Goal: Task Accomplishment & Management: Use online tool/utility

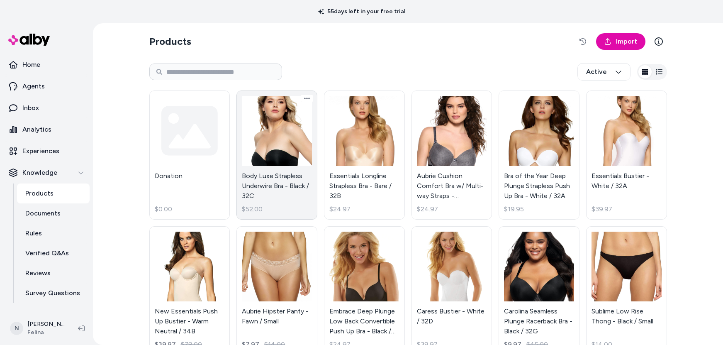
click at [272, 141] on link "Body Luxe Strapless Underwire Bra - Black / 32C $52.00" at bounding box center [276, 154] width 81 height 129
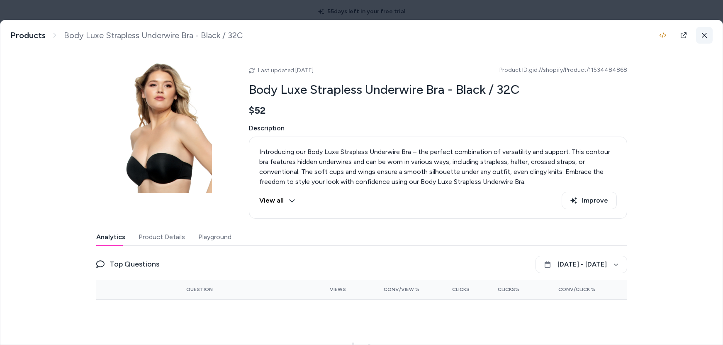
click at [701, 32] on icon at bounding box center [704, 35] width 6 height 6
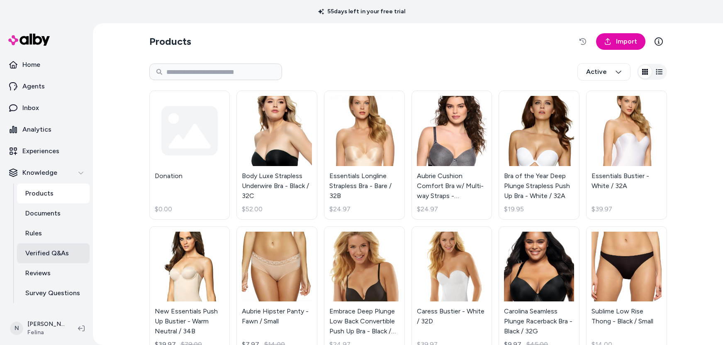
click at [53, 253] on p "Verified Q&As" at bounding box center [47, 253] width 44 height 10
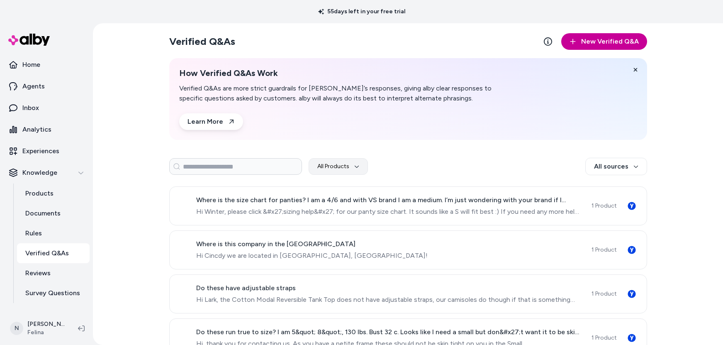
click at [612, 39] on button "New Verified Q&A" at bounding box center [604, 41] width 86 height 17
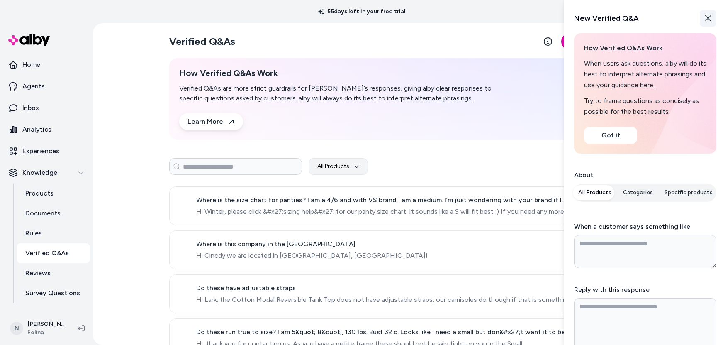
click at [705, 16] on icon "button" at bounding box center [708, 18] width 7 height 7
type textarea "*"
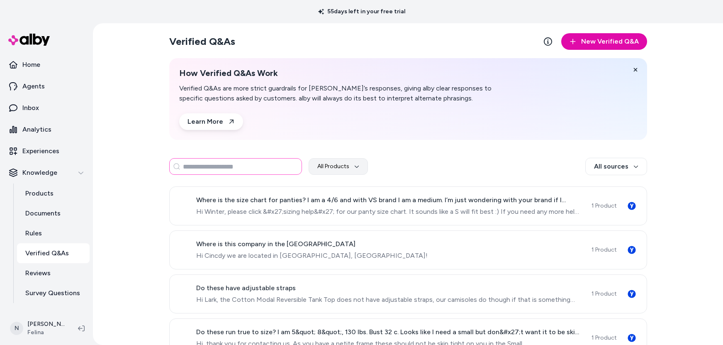
click at [246, 165] on input at bounding box center [235, 166] width 133 height 17
type input "****"
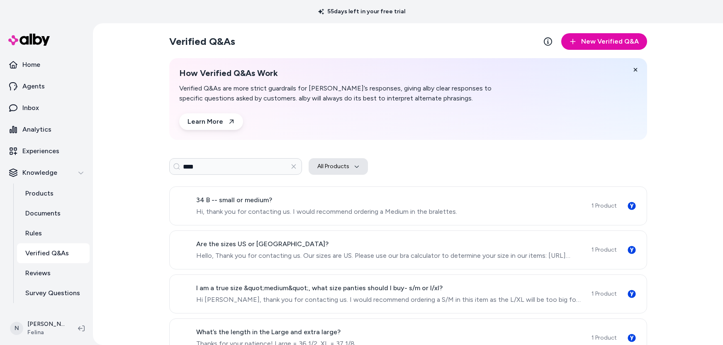
click at [354, 164] on icon "button" at bounding box center [356, 166] width 5 height 5
type input "***"
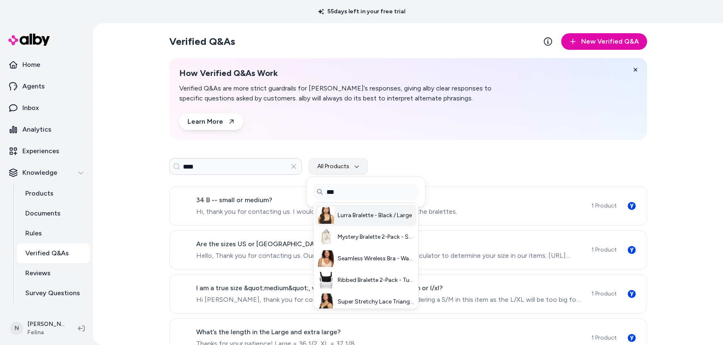
click at [366, 212] on span "Lurra Bralette - Black / Large" at bounding box center [375, 215] width 74 height 8
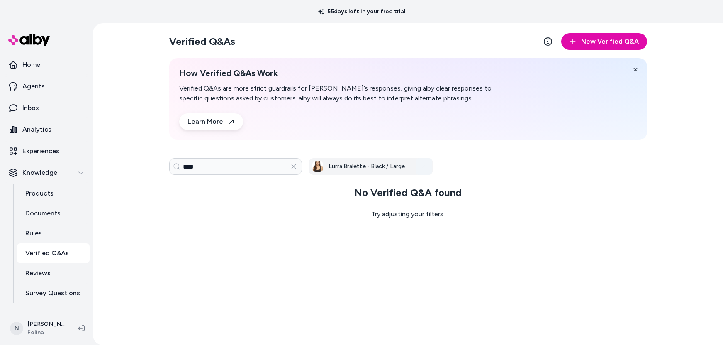
click at [424, 166] on icon at bounding box center [423, 166] width 3 height 3
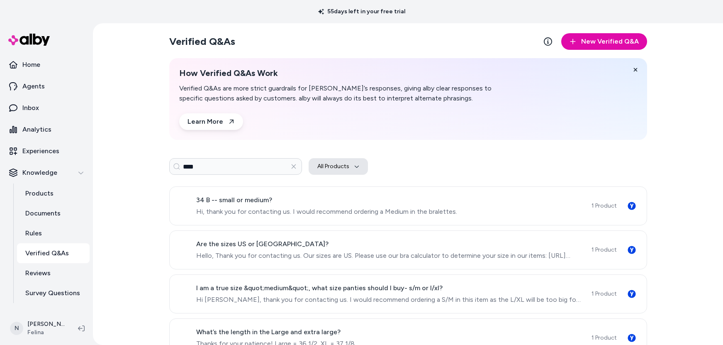
click at [357, 166] on button "All Products" at bounding box center [338, 166] width 59 height 17
click at [457, 160] on div "**** All Products" at bounding box center [408, 166] width 478 height 17
click at [292, 165] on icon "button" at bounding box center [293, 166] width 5 height 5
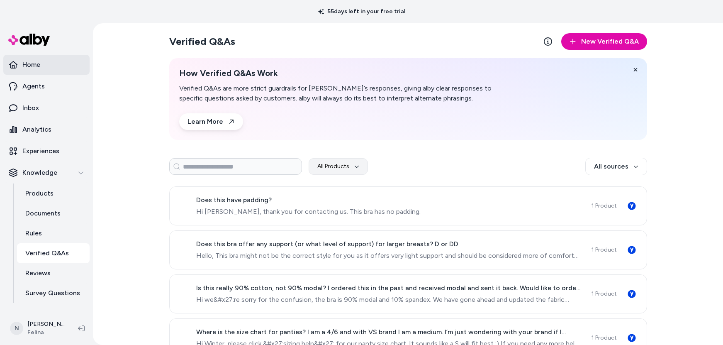
click at [36, 68] on p "Home" at bounding box center [31, 65] width 18 height 10
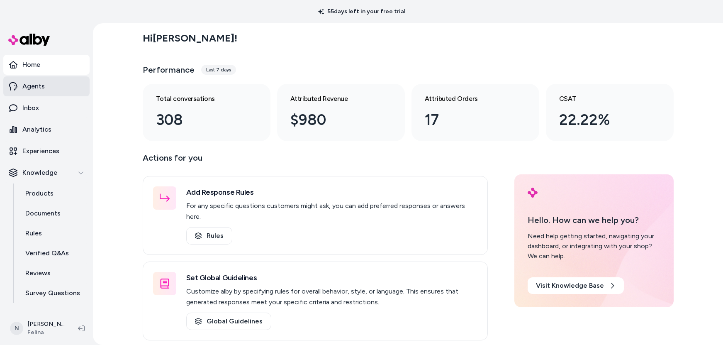
click at [34, 83] on p "Agents" at bounding box center [33, 86] width 22 height 10
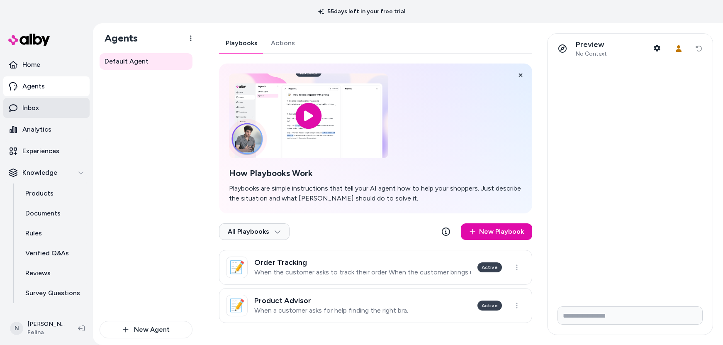
click at [24, 109] on p "Inbox" at bounding box center [30, 108] width 17 height 10
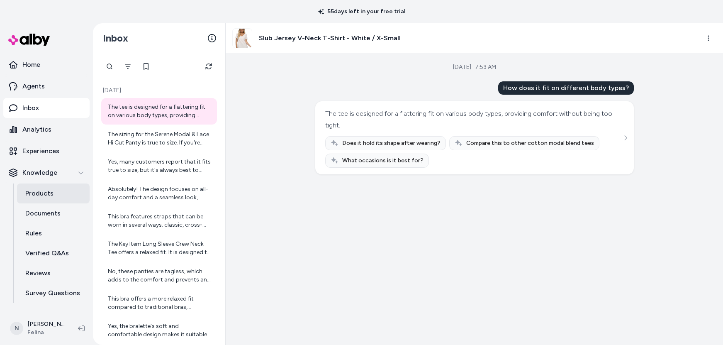
click at [30, 191] on p "Products" at bounding box center [39, 193] width 28 height 10
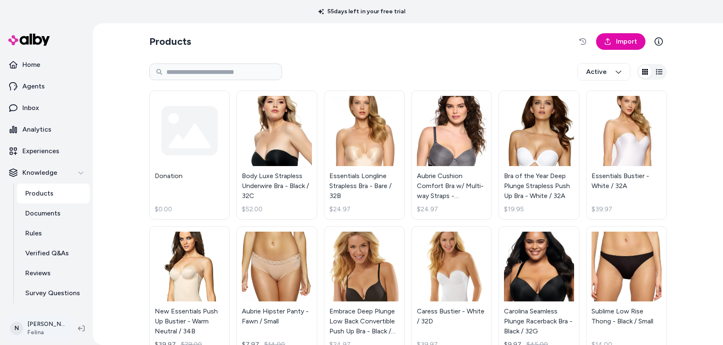
click at [43, 325] on html "55 days left in your free trial Home Agents Inbox Analytics Experiences Knowled…" at bounding box center [361, 172] width 723 height 345
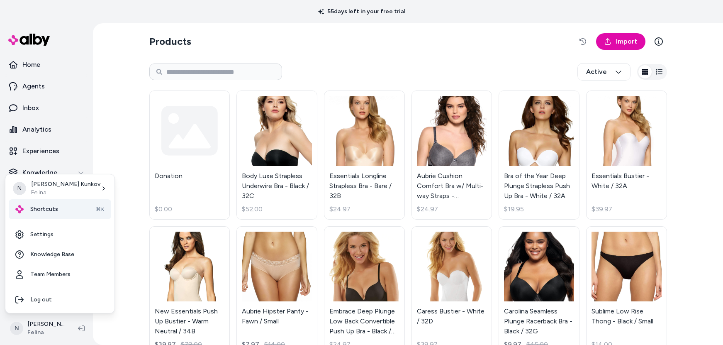
click at [59, 205] on div "Shortcuts ⌘K" at bounding box center [60, 209] width 102 height 20
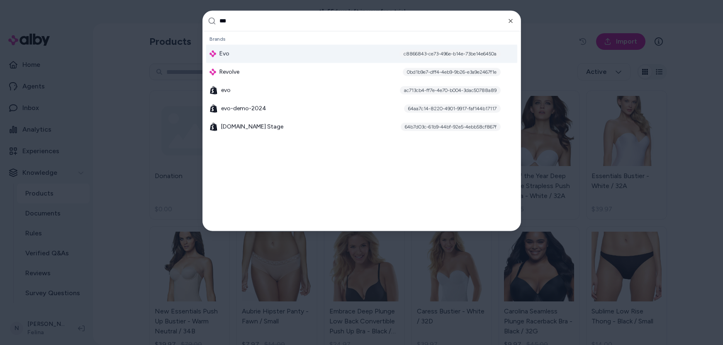
type input "***"
click at [229, 52] on div "Evo c8866843-ce73-496e-b14e-73be14e6450a" at bounding box center [361, 53] width 311 height 18
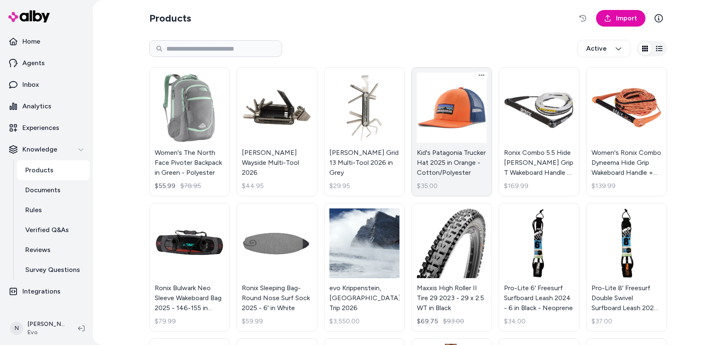
click at [470, 112] on link "Kid's Patagonia Trucker Hat 2025 in Orange - Cotton/Polyester $35.00" at bounding box center [451, 131] width 81 height 129
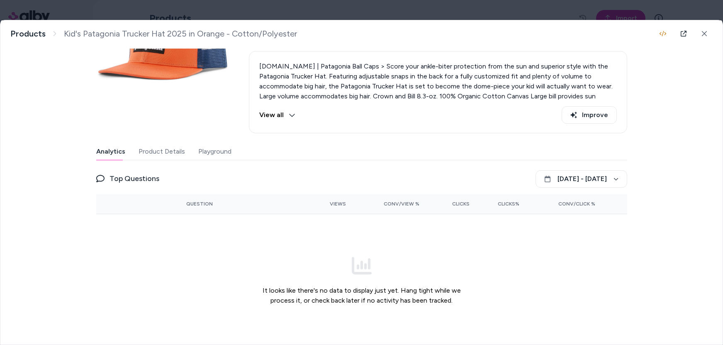
scroll to position [80, 0]
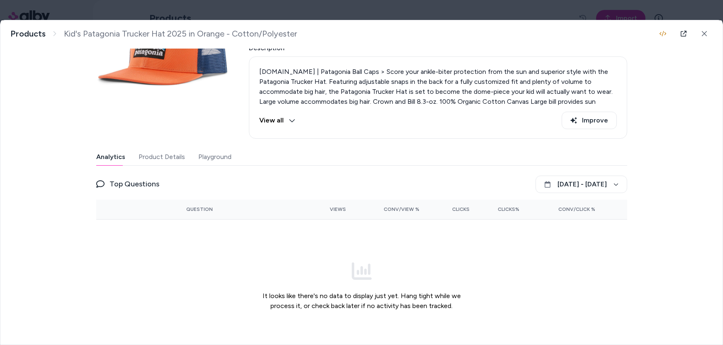
click at [212, 157] on button "Playground" at bounding box center [214, 156] width 33 height 17
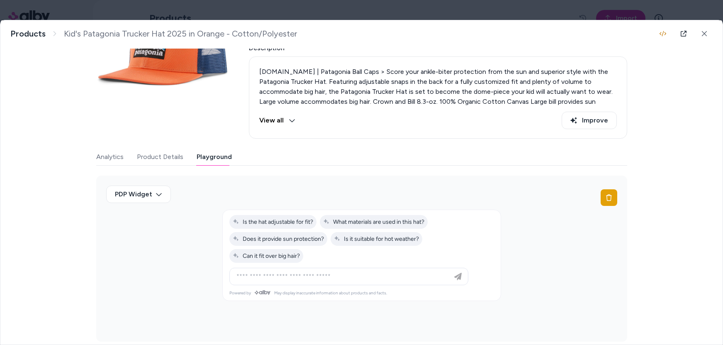
scroll to position [0, 0]
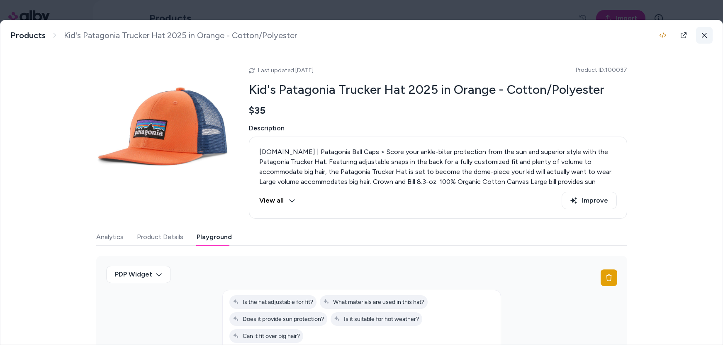
click at [702, 34] on icon at bounding box center [704, 35] width 6 height 6
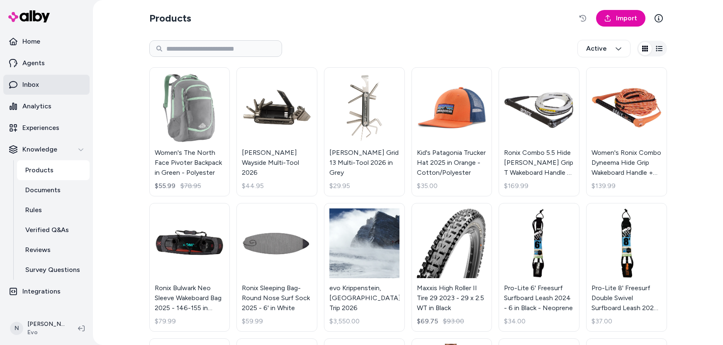
click at [44, 81] on link "Inbox" at bounding box center [46, 85] width 86 height 20
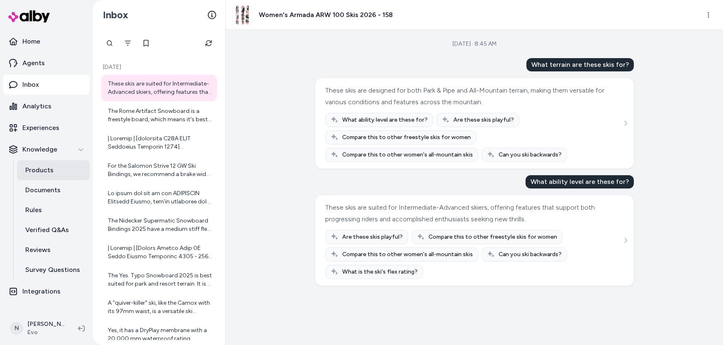
click at [44, 167] on p "Products" at bounding box center [39, 170] width 28 height 10
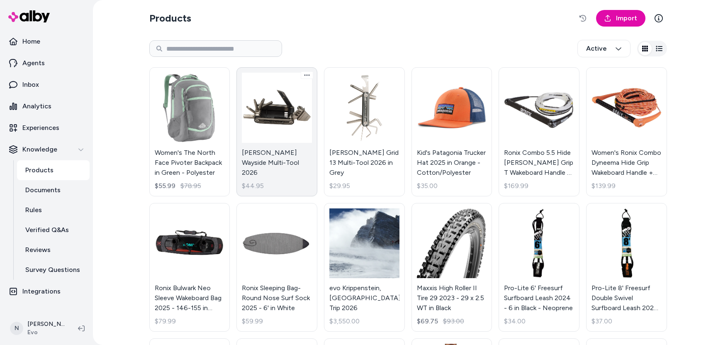
click at [263, 115] on link "Blackburn Wayside Multi-Tool 2026 $44.95" at bounding box center [276, 131] width 81 height 129
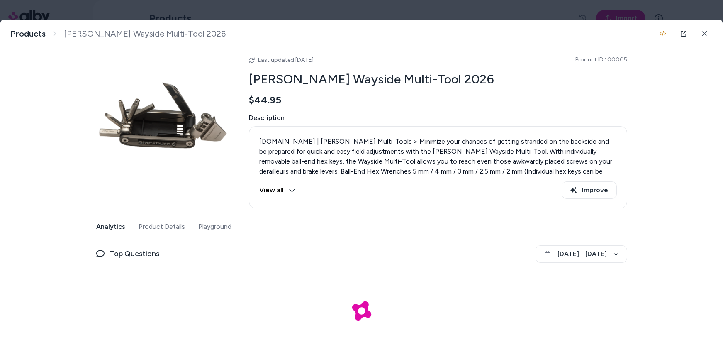
scroll to position [32, 0]
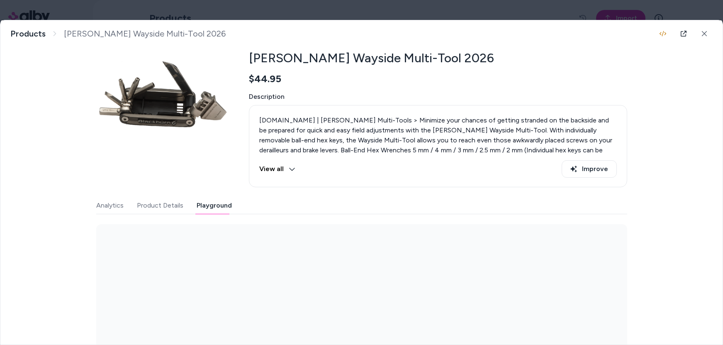
click at [209, 198] on button "Playground" at bounding box center [214, 205] width 35 height 17
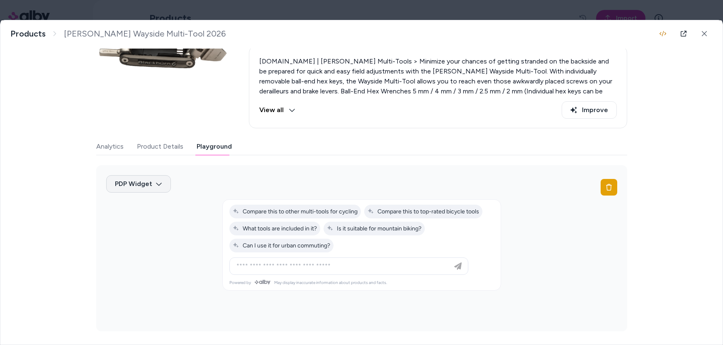
click at [156, 182] on body "Home Agents Inbox Analytics Experiences Knowledge Products Documents Rules Veri…" at bounding box center [361, 172] width 723 height 345
click at [290, 181] on div at bounding box center [361, 172] width 723 height 345
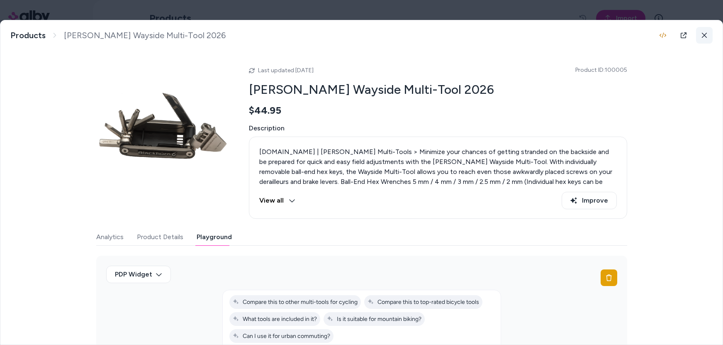
click at [702, 36] on icon at bounding box center [704, 35] width 5 height 5
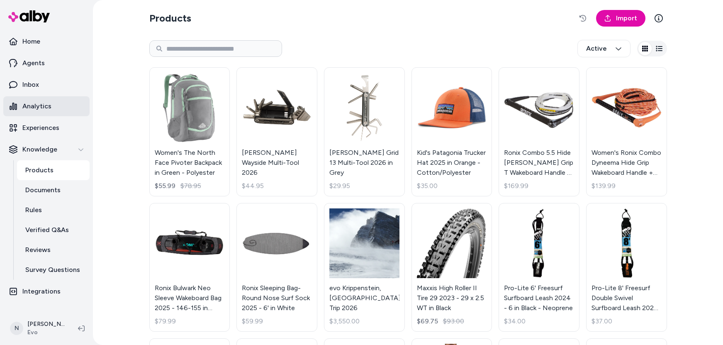
click at [33, 105] on p "Analytics" at bounding box center [36, 106] width 29 height 10
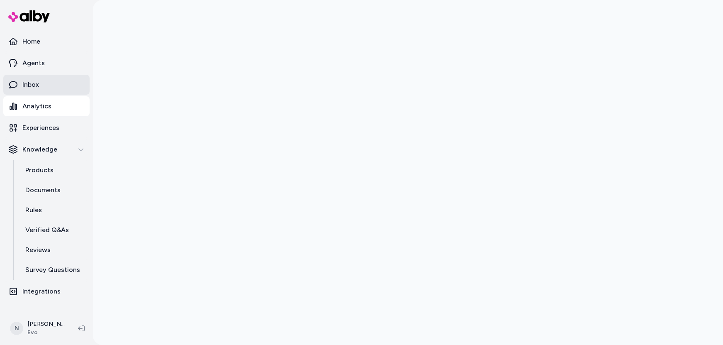
click at [32, 85] on p "Inbox" at bounding box center [30, 85] width 17 height 10
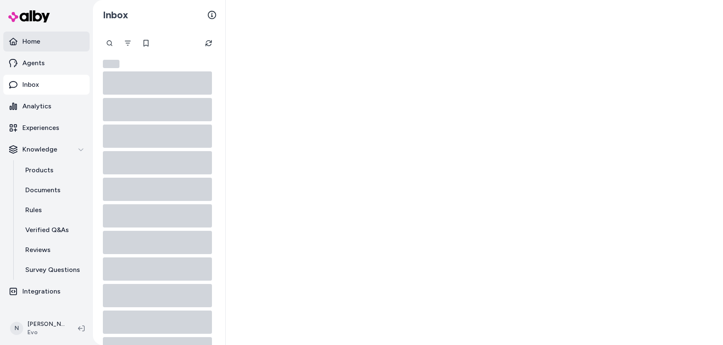
click at [39, 39] on p "Home" at bounding box center [31, 41] width 18 height 10
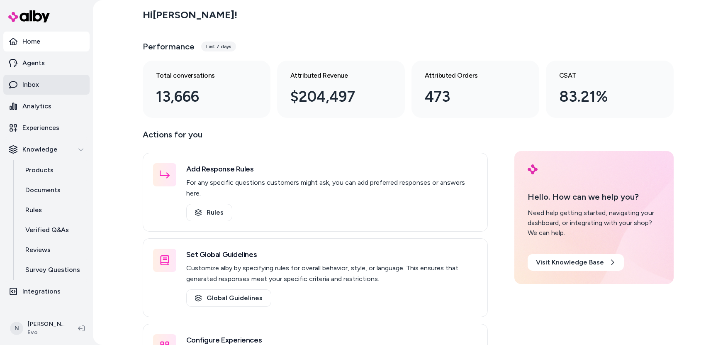
click at [45, 85] on link "Inbox" at bounding box center [46, 85] width 86 height 20
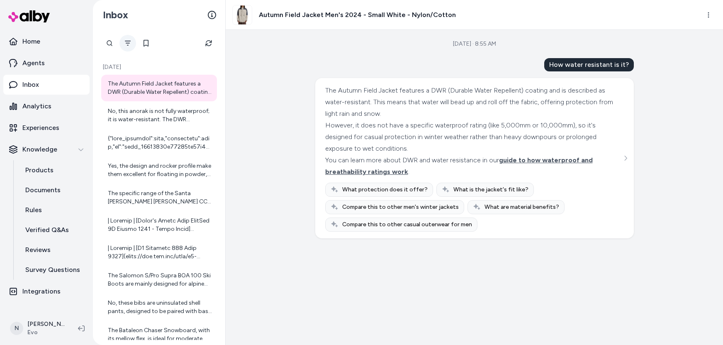
click at [128, 41] on icon "Filter" at bounding box center [127, 43] width 7 height 7
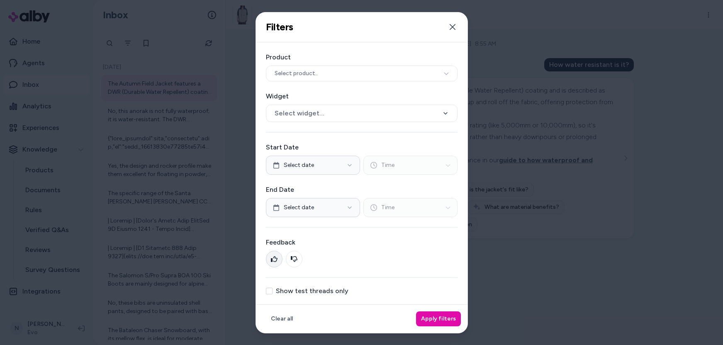
click at [272, 257] on icon at bounding box center [274, 258] width 7 height 7
click at [447, 317] on button "Apply filters" at bounding box center [438, 318] width 45 height 15
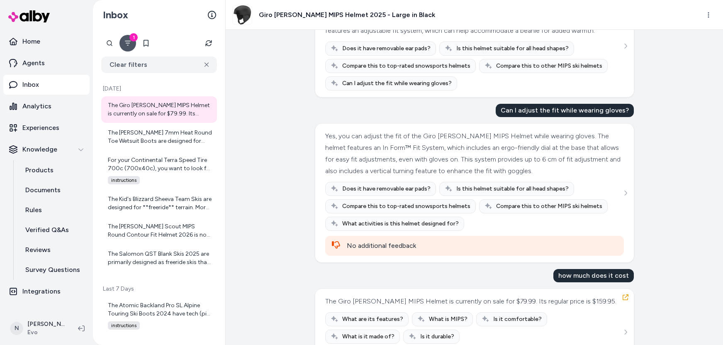
scroll to position [88, 0]
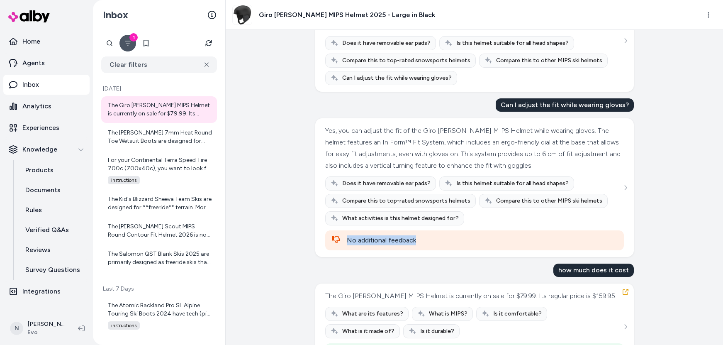
drag, startPoint x: 422, startPoint y: 238, endPoint x: 325, endPoint y: 238, distance: 96.6
click at [325, 238] on div "No additional feedback" at bounding box center [474, 240] width 299 height 20
click at [453, 238] on div "No additional feedback" at bounding box center [482, 240] width 270 height 10
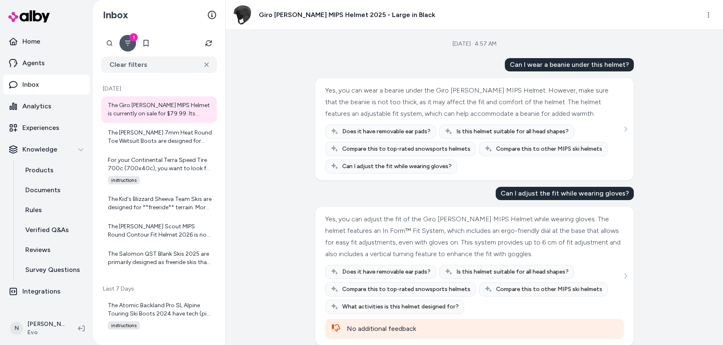
scroll to position [123, 0]
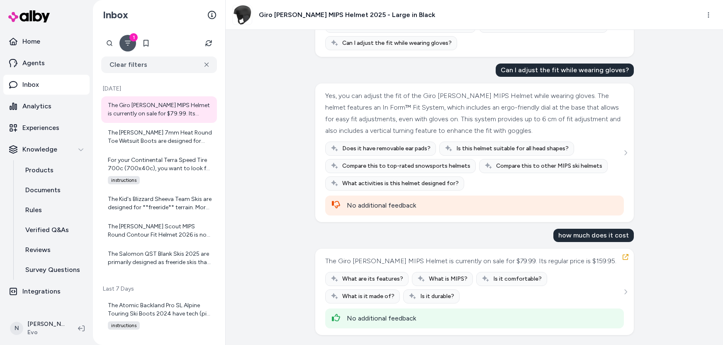
click at [130, 41] on icon "Filter" at bounding box center [127, 43] width 7 height 7
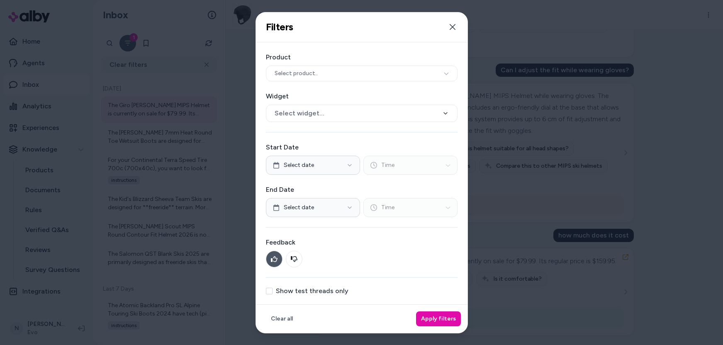
click at [275, 258] on icon at bounding box center [274, 258] width 7 height 7
click at [442, 322] on button "Apply filters" at bounding box center [438, 318] width 45 height 15
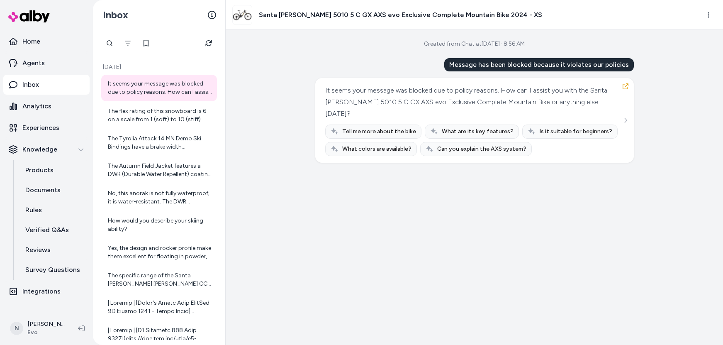
click at [462, 127] on span "What are its key features?" at bounding box center [478, 131] width 72 height 8
click at [467, 127] on span "What are its key features?" at bounding box center [478, 131] width 72 height 8
click at [39, 61] on p "Agents" at bounding box center [33, 63] width 22 height 10
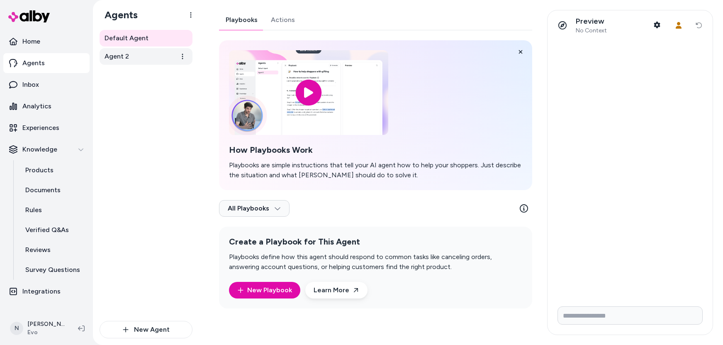
click at [129, 56] on link "Agent 2" at bounding box center [146, 56] width 93 height 17
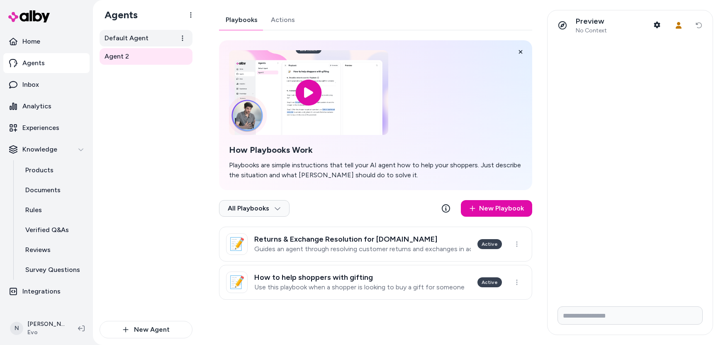
click at [126, 34] on span "Default Agent" at bounding box center [127, 38] width 44 height 10
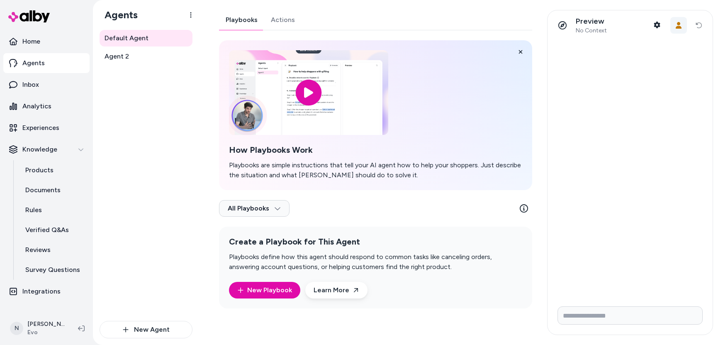
click at [679, 27] on icon "button" at bounding box center [679, 25] width 6 height 7
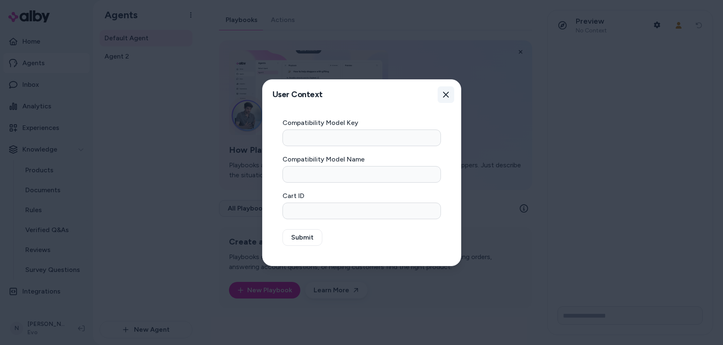
click at [447, 93] on button "Close" at bounding box center [446, 94] width 17 height 17
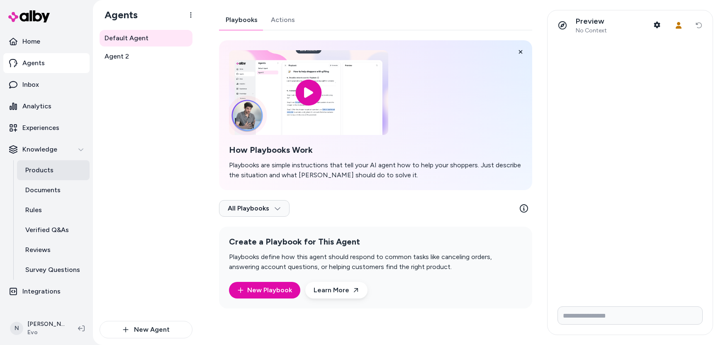
click at [42, 171] on p "Products" at bounding box center [39, 170] width 28 height 10
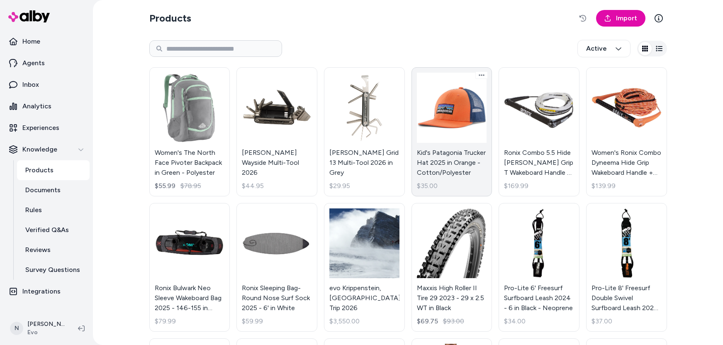
click at [474, 117] on link "Kid's Patagonia Trucker Hat 2025 in Orange - Cotton/Polyester $35.00" at bounding box center [451, 131] width 81 height 129
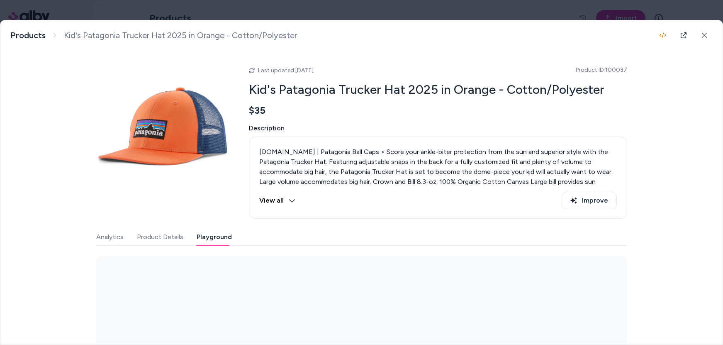
click at [215, 237] on button "Playground" at bounding box center [214, 237] width 35 height 17
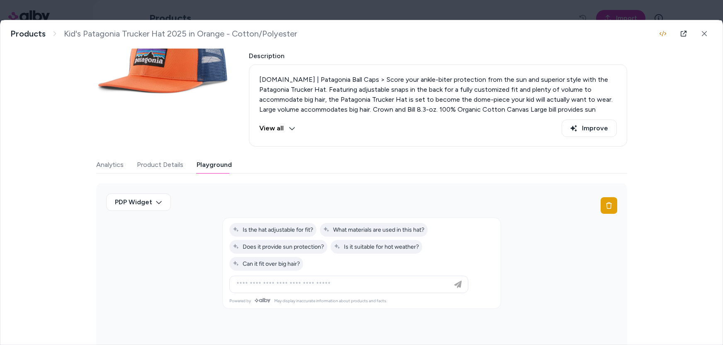
scroll to position [90, 0]
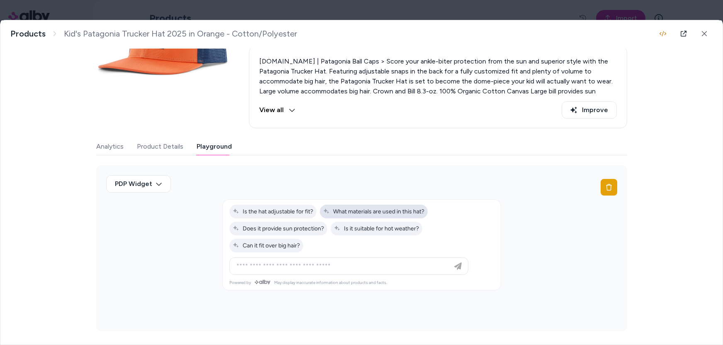
click at [363, 209] on span "What materials are used in this hat?" at bounding box center [373, 211] width 101 height 7
type input "**********"
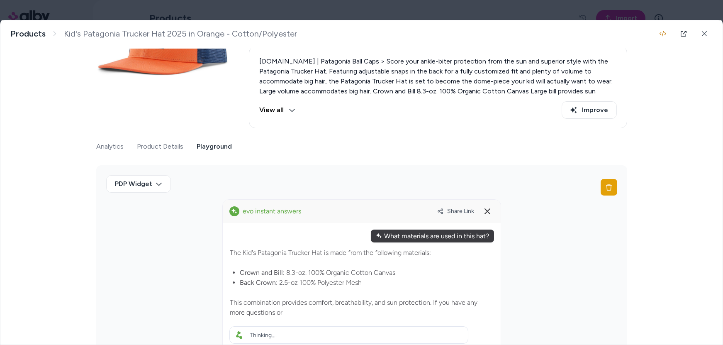
scroll to position [128, 0]
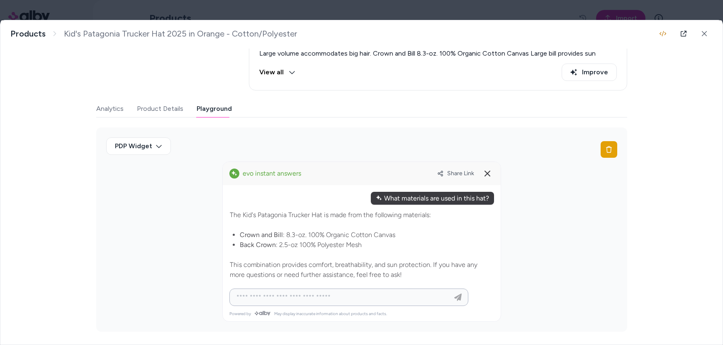
click at [323, 299] on input at bounding box center [340, 297] width 218 height 10
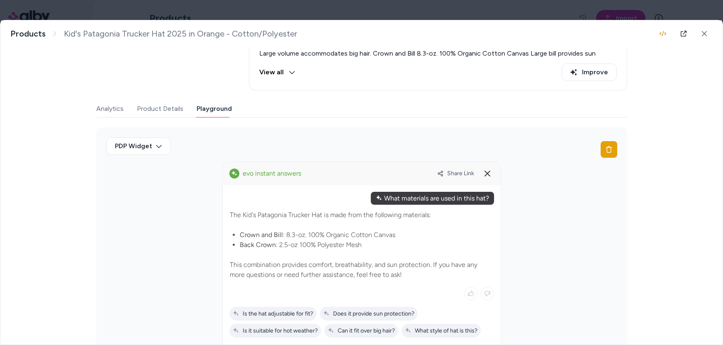
scroll to position [185, 0]
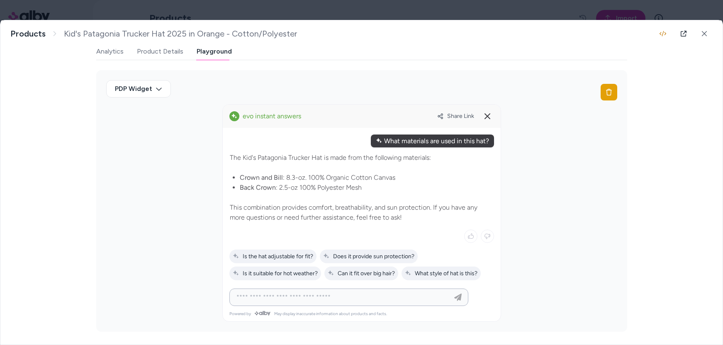
click at [327, 299] on input at bounding box center [340, 297] width 218 height 10
type input "**********"
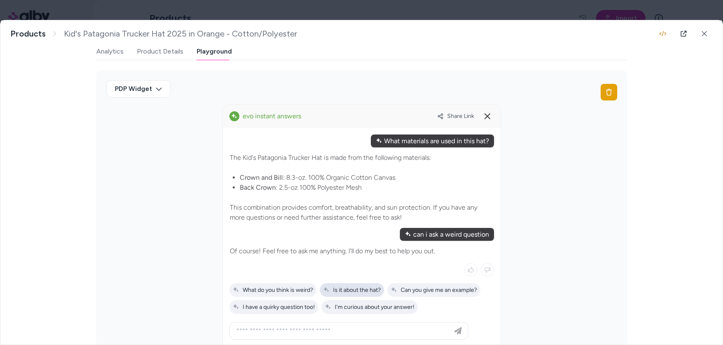
click at [346, 289] on span "Is it about the hat?" at bounding box center [352, 289] width 58 height 7
type input "**********"
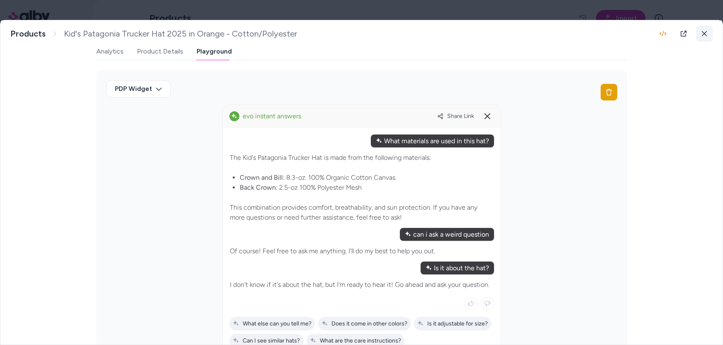
click at [703, 32] on button at bounding box center [704, 33] width 17 height 17
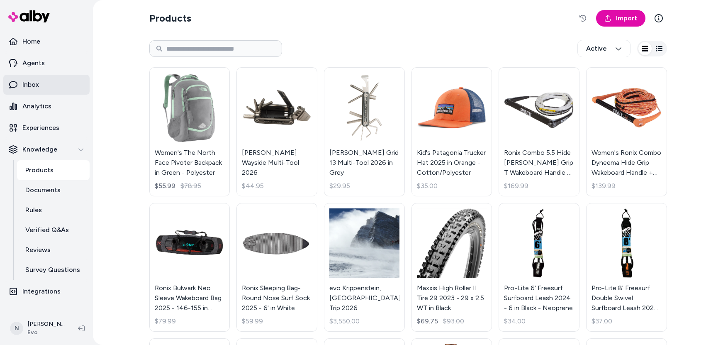
click at [30, 87] on p "Inbox" at bounding box center [30, 85] width 17 height 10
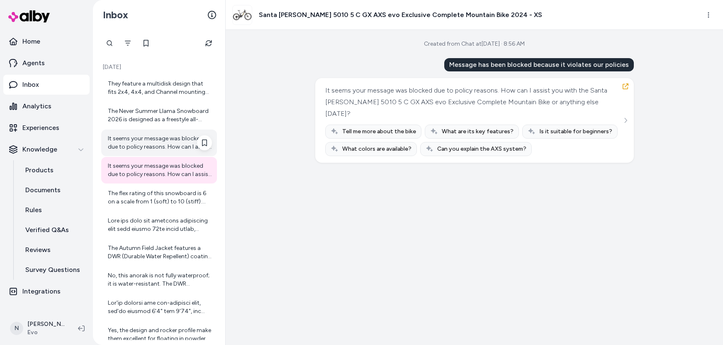
click at [144, 143] on div "It seems your message was blocked due to policy reasons. How can I assist you t…" at bounding box center [160, 142] width 104 height 17
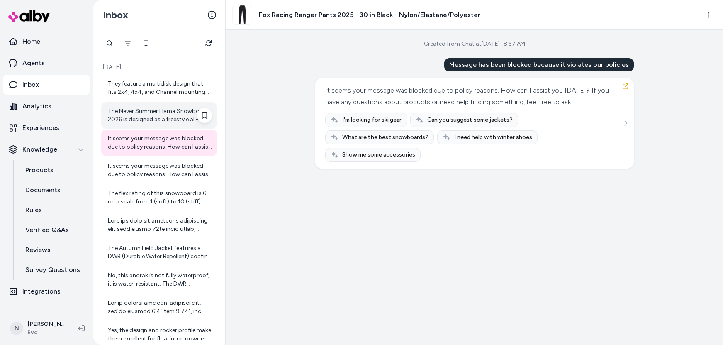
click at [143, 117] on div "The Never Summer Llama Snowboard 2026 is designed as a freestyle all-mountain b…" at bounding box center [160, 115] width 104 height 17
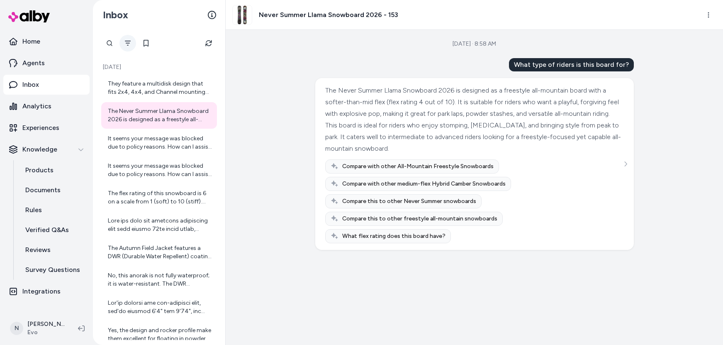
click at [126, 40] on icon "Filter" at bounding box center [127, 43] width 7 height 7
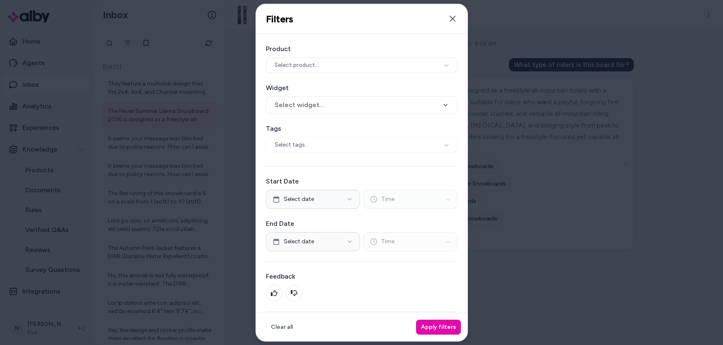
scroll to position [26, 0]
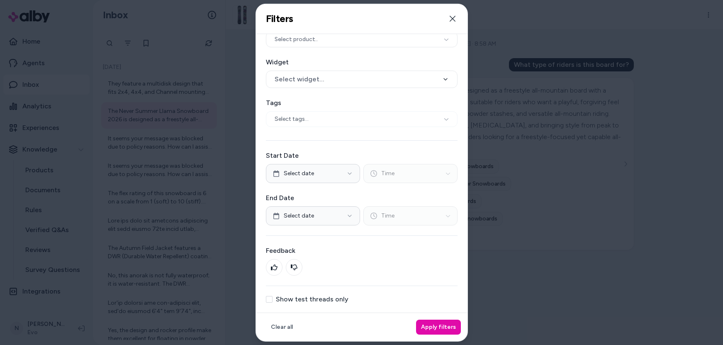
click at [271, 300] on button "Show test threads only" at bounding box center [269, 298] width 7 height 7
click at [438, 325] on button "Apply filters" at bounding box center [438, 326] width 45 height 15
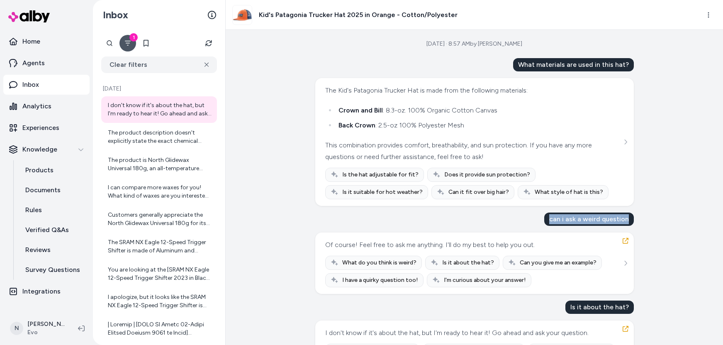
drag, startPoint x: 549, startPoint y: 220, endPoint x: 631, endPoint y: 217, distance: 81.3
click at [631, 217] on div "can i ask a weird question" at bounding box center [589, 218] width 90 height 13
click at [126, 42] on icon "Filter" at bounding box center [127, 43] width 7 height 7
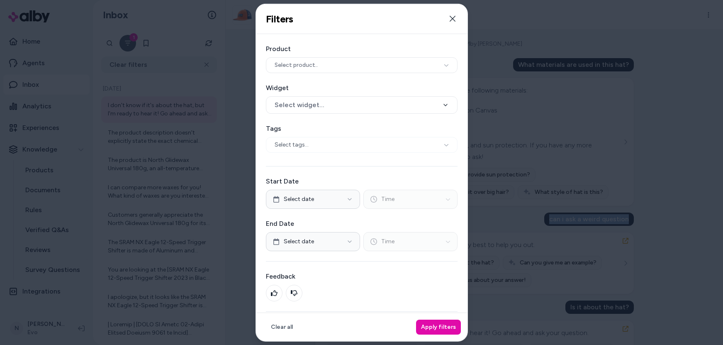
scroll to position [26, 0]
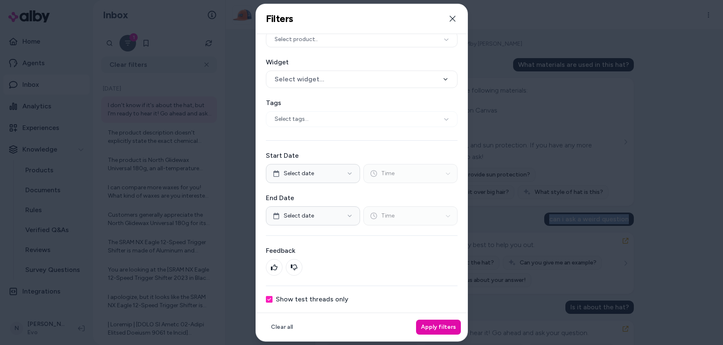
click at [269, 299] on button "Show test threads only" at bounding box center [269, 298] width 7 height 7
click at [437, 327] on button "Apply filters" at bounding box center [438, 326] width 45 height 15
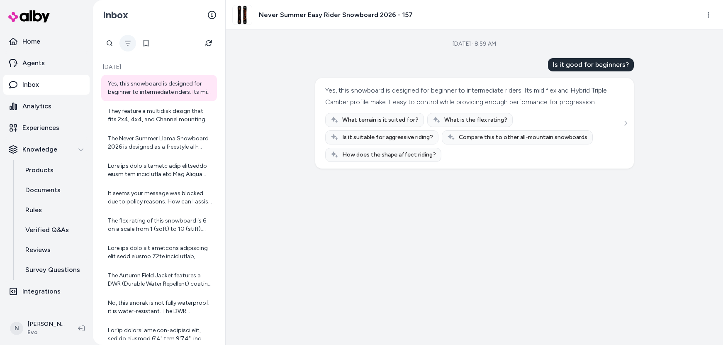
click at [132, 44] on button "Filter" at bounding box center [127, 43] width 17 height 17
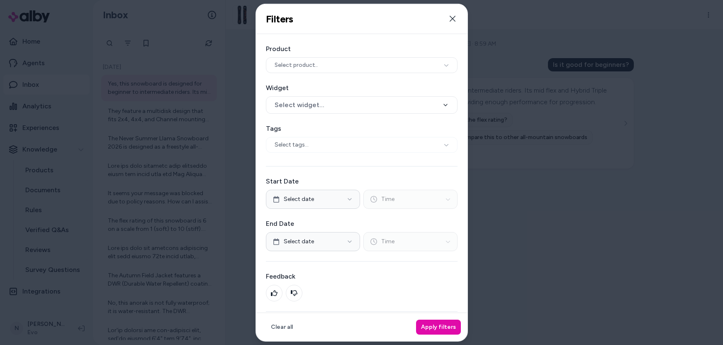
scroll to position [26, 0]
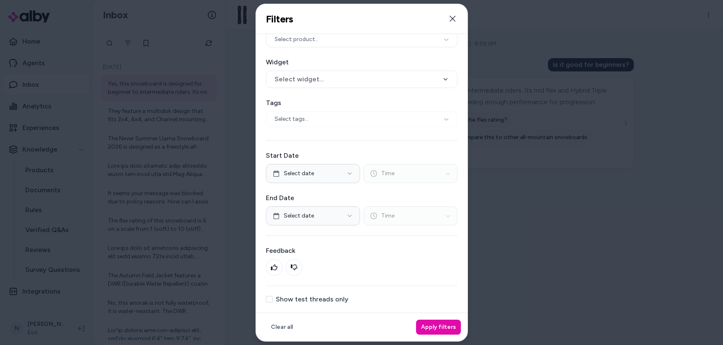
click at [272, 299] on div "Show test threads only" at bounding box center [362, 298] width 192 height 7
click at [270, 300] on button "Show test threads only" at bounding box center [269, 298] width 7 height 7
click at [433, 327] on button "Apply filters" at bounding box center [438, 326] width 45 height 15
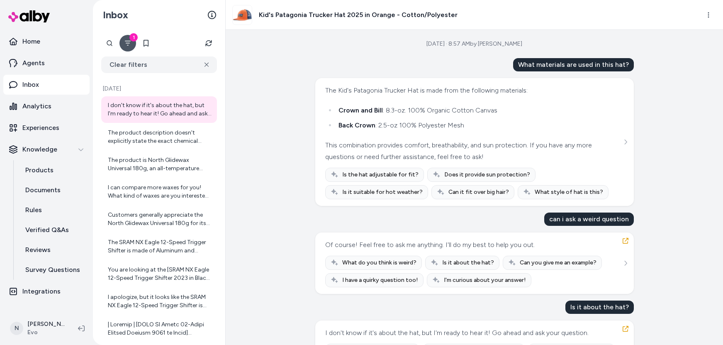
scroll to position [47, 0]
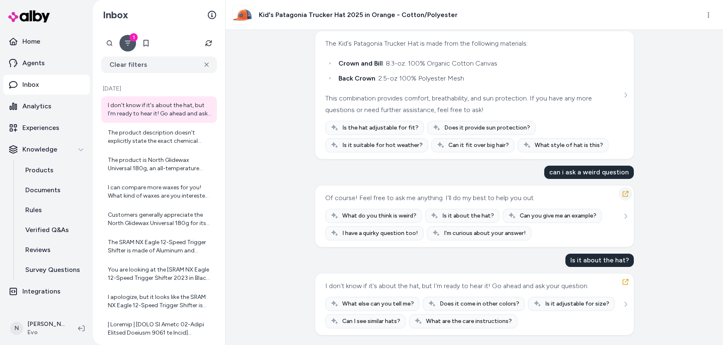
click at [624, 194] on icon "button" at bounding box center [625, 193] width 7 height 7
click at [627, 281] on button "button" at bounding box center [625, 281] width 13 height 13
click at [622, 282] on icon "button" at bounding box center [625, 282] width 6 height 6
